Goal: Find specific page/section: Find specific page/section

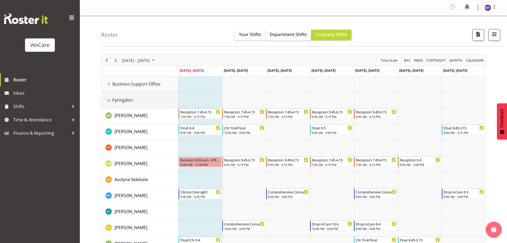
drag, startPoint x: 107, startPoint y: 100, endPoint x: 109, endPoint y: 116, distance: 15.9
click at [107, 100] on div "Faringdon resource" at bounding box center [108, 100] width 7 height 7
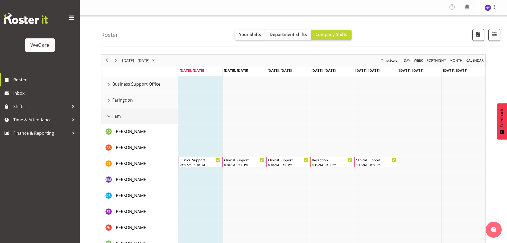
click at [109, 116] on div "Ilam resource" at bounding box center [108, 116] width 7 height 7
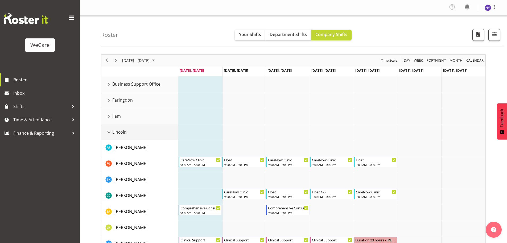
click at [108, 129] on div "Lincoln resource" at bounding box center [108, 132] width 7 height 7
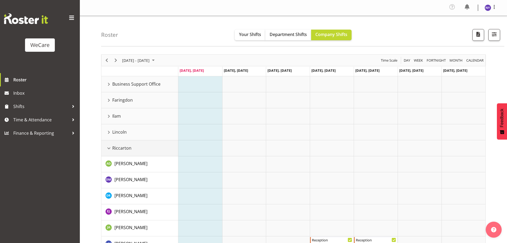
click at [108, 147] on div "Riccarton resource" at bounding box center [108, 148] width 7 height 7
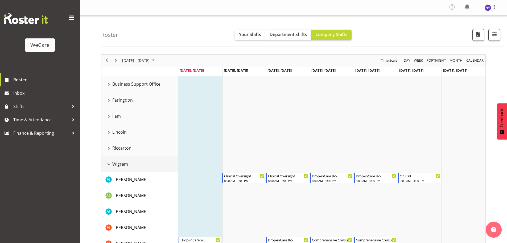
click at [110, 166] on div "Wigram resource" at bounding box center [108, 164] width 7 height 7
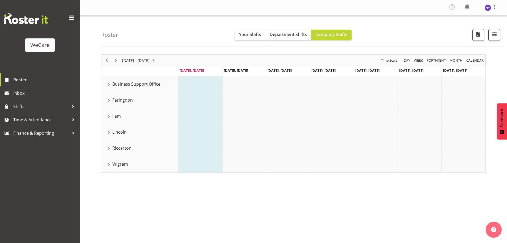
click at [495, 41] on div "Roster Your Shifts Department Shifts Company Shifts All Locations Clear Busines…" at bounding box center [302, 31] width 403 height 31
click at [491, 41] on div "Roster Your Shifts Department Shifts Company Shifts All Locations Clear Busines…" at bounding box center [302, 31] width 403 height 31
click at [494, 37] on span "button" at bounding box center [494, 34] width 7 height 7
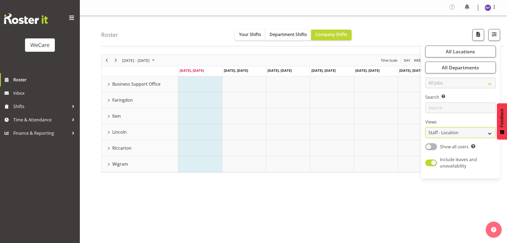
click at [454, 134] on select "Staff Role Shift - Horizontal Shift - Vertical Staff - Location" at bounding box center [460, 132] width 71 height 11
click at [455, 134] on select "Staff Role Shift - Horizontal Shift - Vertical Staff - Location" at bounding box center [460, 132] width 71 height 11
click at [463, 49] on span "All Locations" at bounding box center [460, 51] width 29 height 6
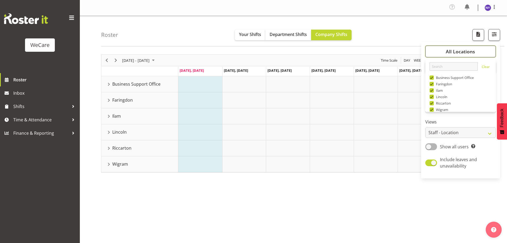
click at [455, 48] on span "All Locations" at bounding box center [460, 51] width 29 height 6
click at [111, 85] on div "Business Support Office resource" at bounding box center [108, 84] width 7 height 7
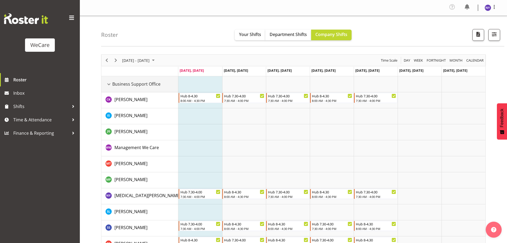
click at [108, 85] on div "Business Support Office resource" at bounding box center [108, 84] width 7 height 7
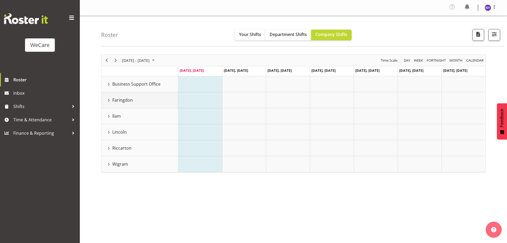
click at [107, 101] on div "Faringdon resource" at bounding box center [108, 100] width 7 height 7
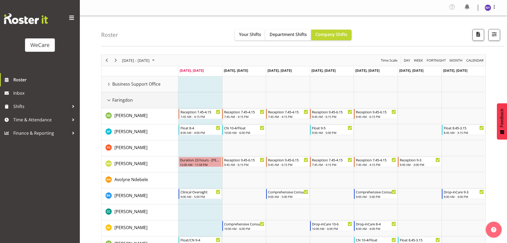
click at [108, 101] on div "Faringdon resource" at bounding box center [108, 100] width 7 height 7
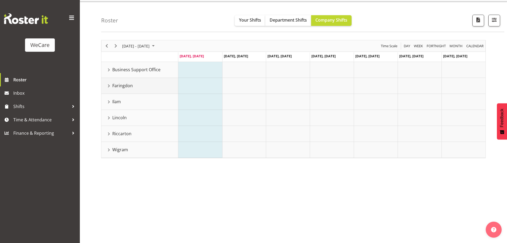
scroll to position [21, 0]
